Goal: Task Accomplishment & Management: Use online tool/utility

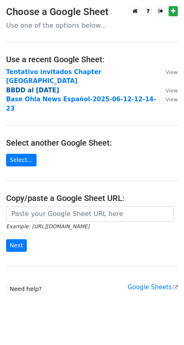
click at [26, 87] on strong "BBDD al 10Sep25" at bounding box center [32, 90] width 53 height 7
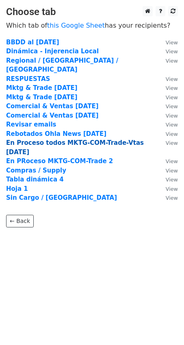
click at [39, 139] on strong "En Proceso todos MKTG-COM-Trade-Vtas 17Sep25" at bounding box center [75, 147] width 138 height 17
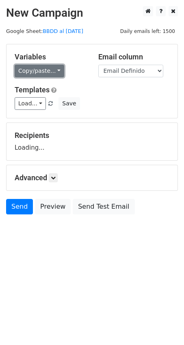
click at [56, 70] on link "Copy/paste..." at bounding box center [40, 71] width 50 height 13
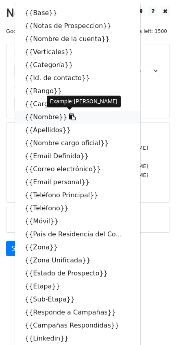
click at [69, 116] on icon at bounding box center [72, 117] width 7 height 7
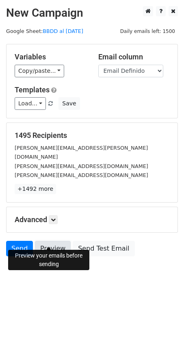
click at [52, 243] on link "Preview" at bounding box center [53, 248] width 36 height 15
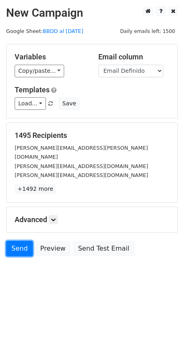
drag, startPoint x: 21, startPoint y: 242, endPoint x: 25, endPoint y: 118, distance: 124.2
click at [21, 242] on link "Send" at bounding box center [19, 248] width 27 height 15
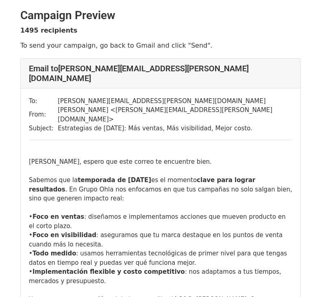
scroll to position [259, 0]
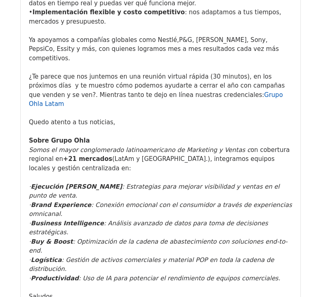
click at [202, 91] on link "Grupo Ohla Latam" at bounding box center [156, 99] width 254 height 17
